Goal: Information Seeking & Learning: Check status

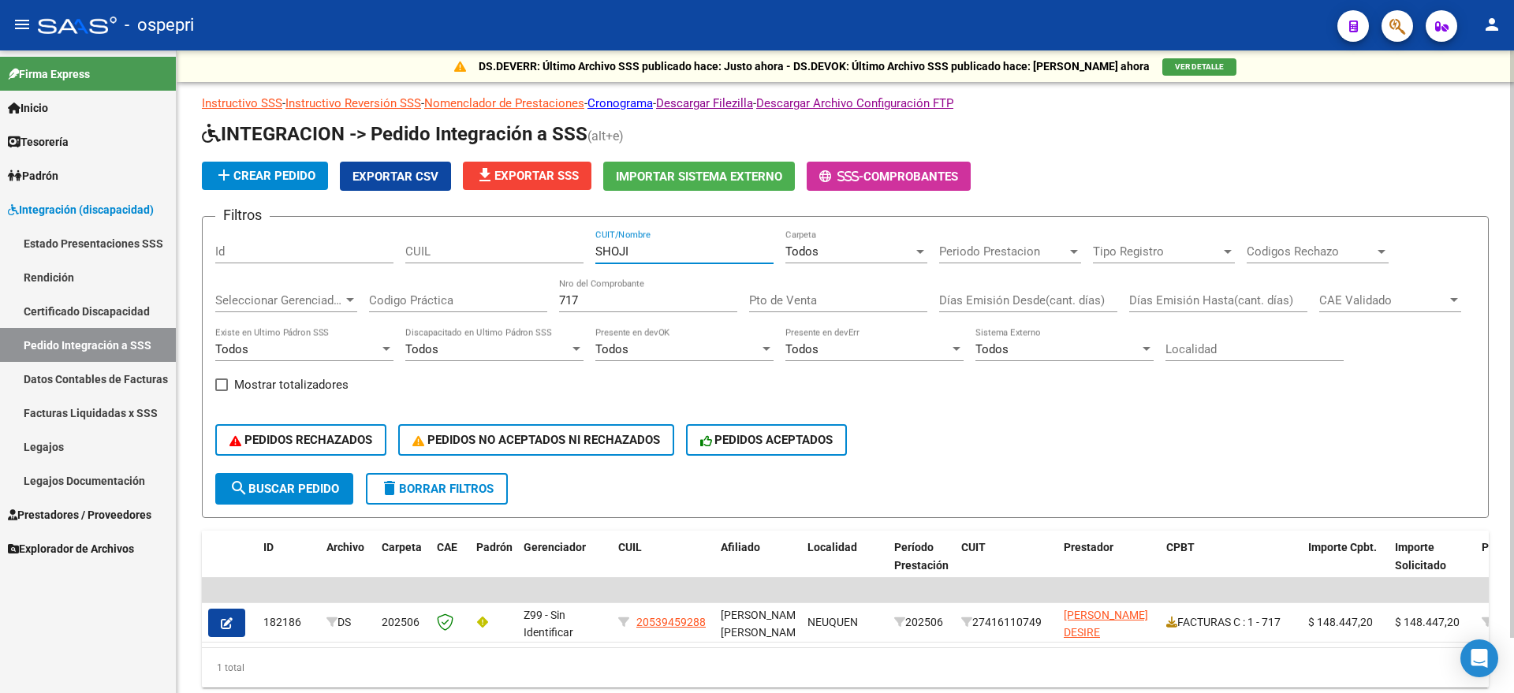
drag, startPoint x: 661, startPoint y: 248, endPoint x: 578, endPoint y: 257, distance: 83.3
click at [578, 257] on div "Filtros Id CUIL SHOJI CUIT/Nombre Todos Carpeta Periodo Prestacion Periodo Pres…" at bounding box center [845, 351] width 1260 height 244
drag, startPoint x: 577, startPoint y: 291, endPoint x: 546, endPoint y: 291, distance: 31.5
click at [545, 291] on div "Filtros Id CUIL CUIT/Nombre Todos Carpeta Periodo Prestacion Periodo Prestacion…" at bounding box center [845, 351] width 1260 height 244
drag, startPoint x: 535, startPoint y: 308, endPoint x: 523, endPoint y: 307, distance: 11.9
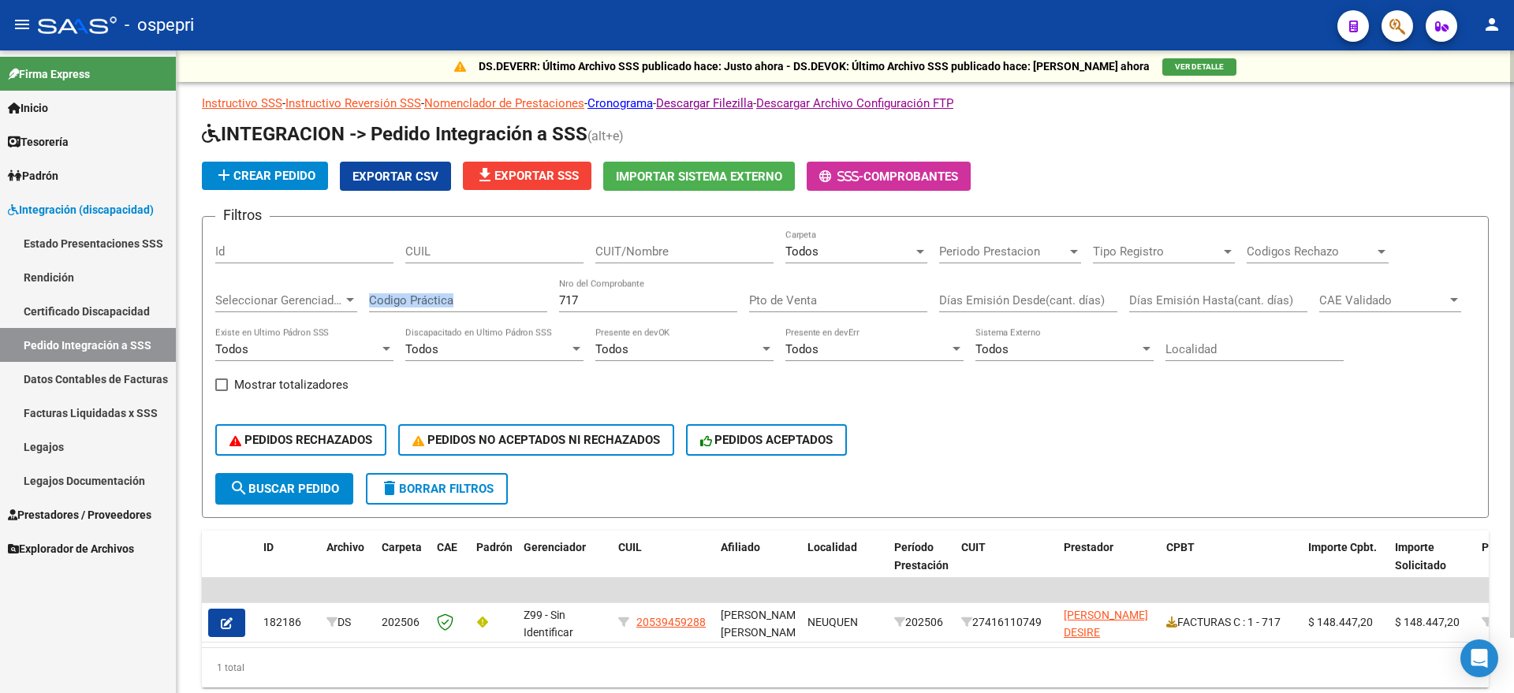
click at [523, 308] on div "Filtros Id CUIL CUIT/Nombre Todos Carpeta Periodo Prestacion Periodo Prestacion…" at bounding box center [845, 351] width 1260 height 244
drag, startPoint x: 644, startPoint y: 252, endPoint x: 686, endPoint y: 259, distance: 42.4
click at [661, 252] on input "CUIT/Nombre" at bounding box center [684, 251] width 178 height 14
type input "SOTO"
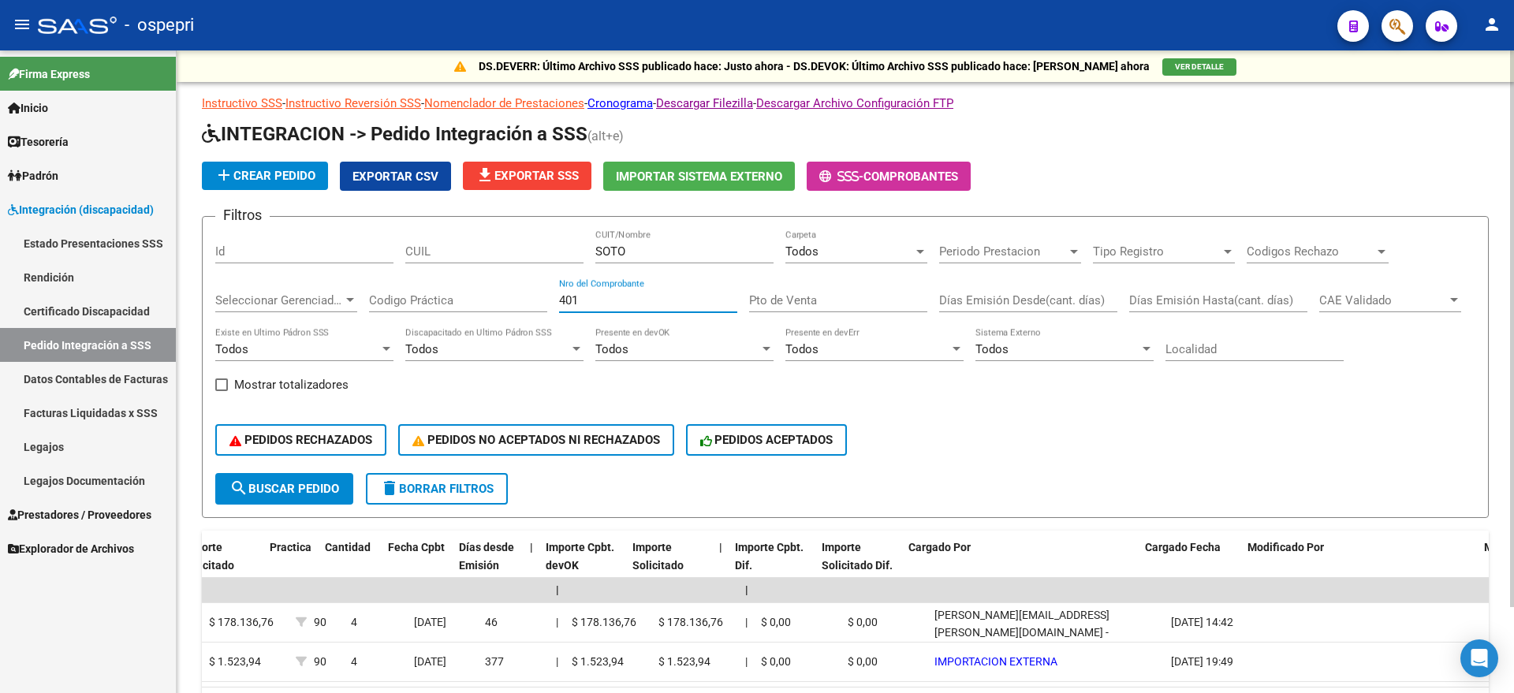
scroll to position [0, 1250]
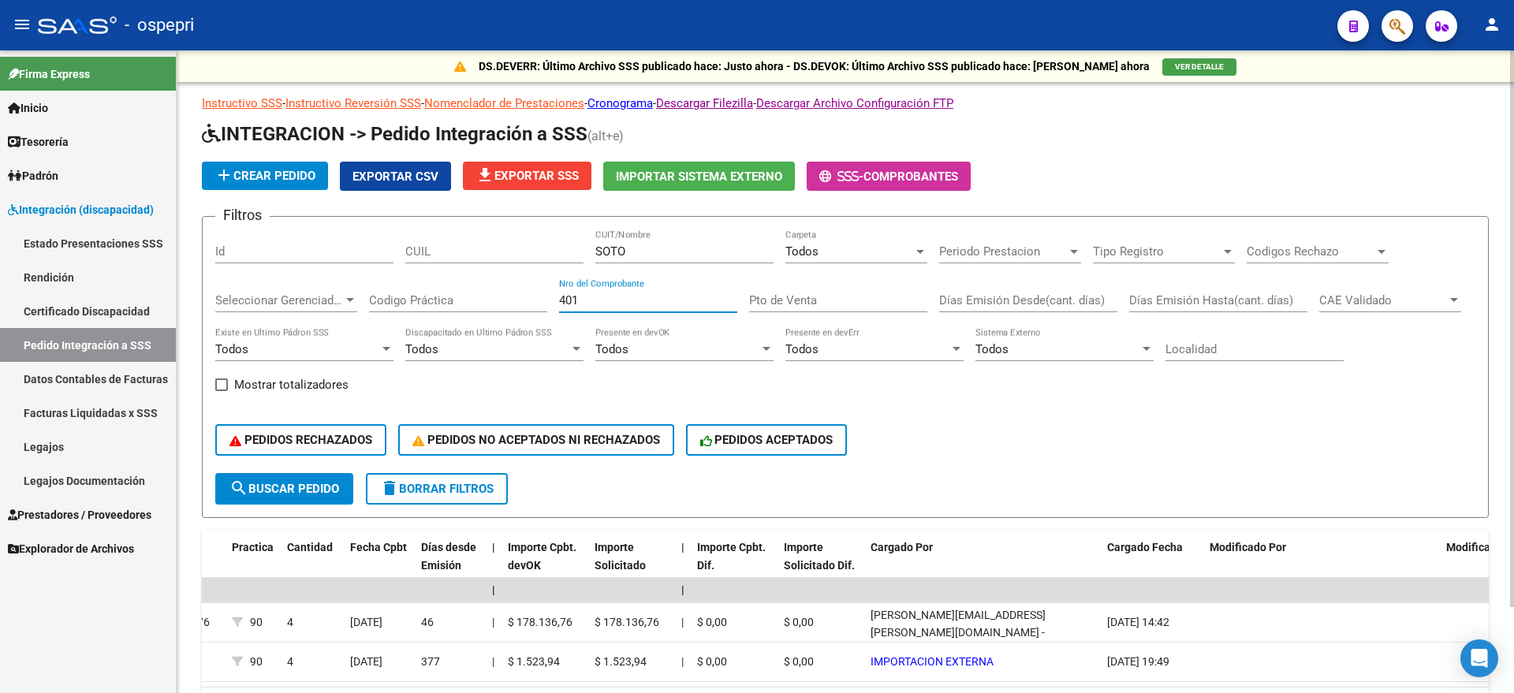
click at [458, 295] on div "Filtros Id CUIL [PERSON_NAME] CUIT/Nombre Todos Carpeta Periodo Prestacion Peri…" at bounding box center [845, 351] width 1260 height 244
type input "1060"
click at [636, 255] on input "SOTO" at bounding box center [684, 251] width 178 height 14
type input "S"
click at [815, 245] on span "Todos" at bounding box center [801, 251] width 33 height 14
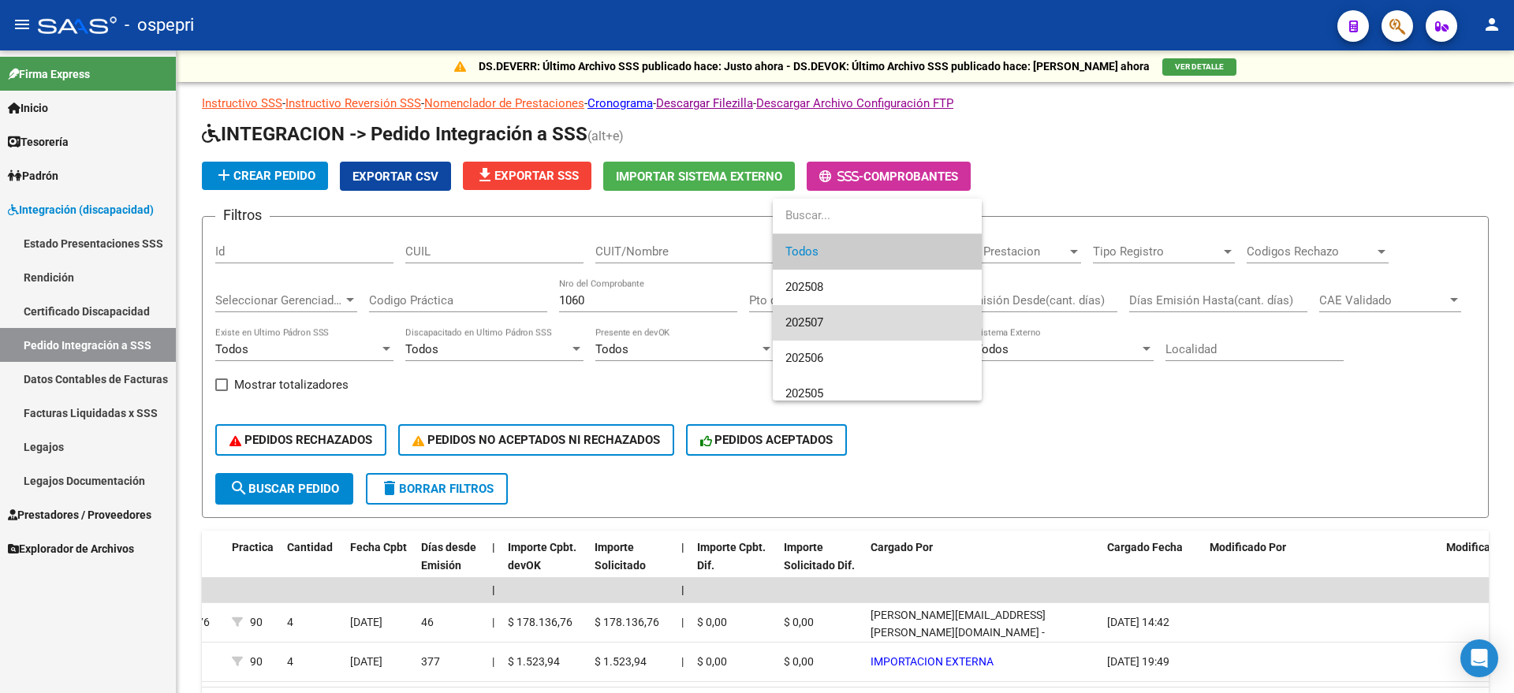
click at [841, 305] on span "202507" at bounding box center [877, 322] width 184 height 35
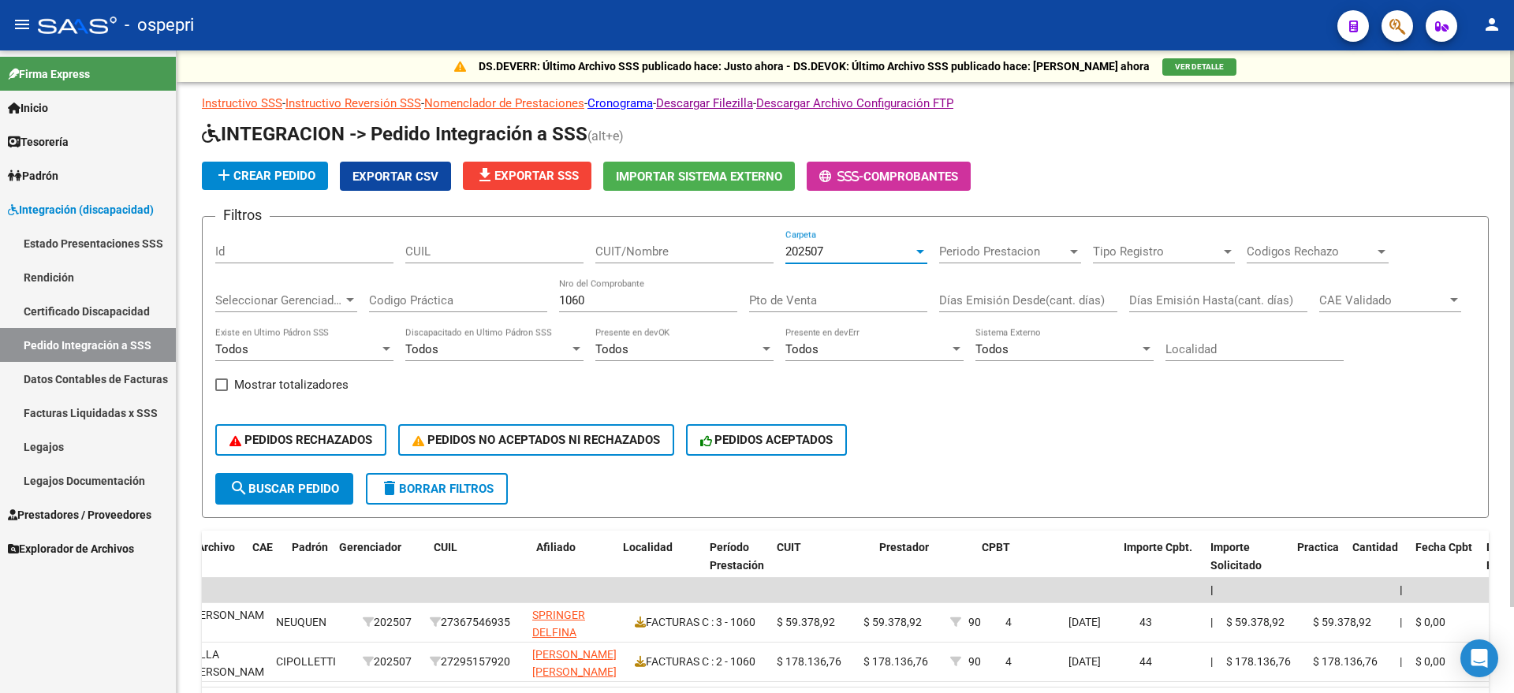
scroll to position [0, 0]
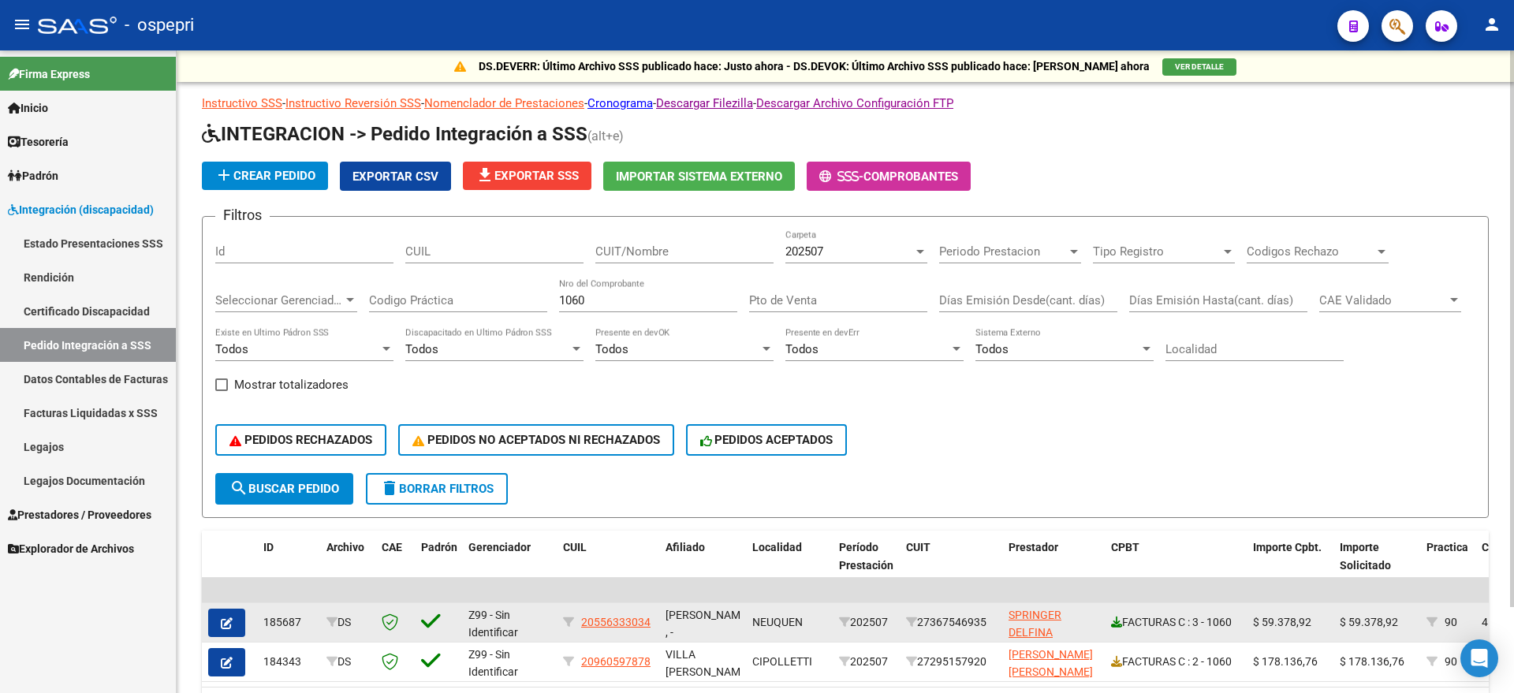
click at [1117, 622] on icon at bounding box center [1116, 622] width 11 height 11
